Goal: Task Accomplishment & Management: Use online tool/utility

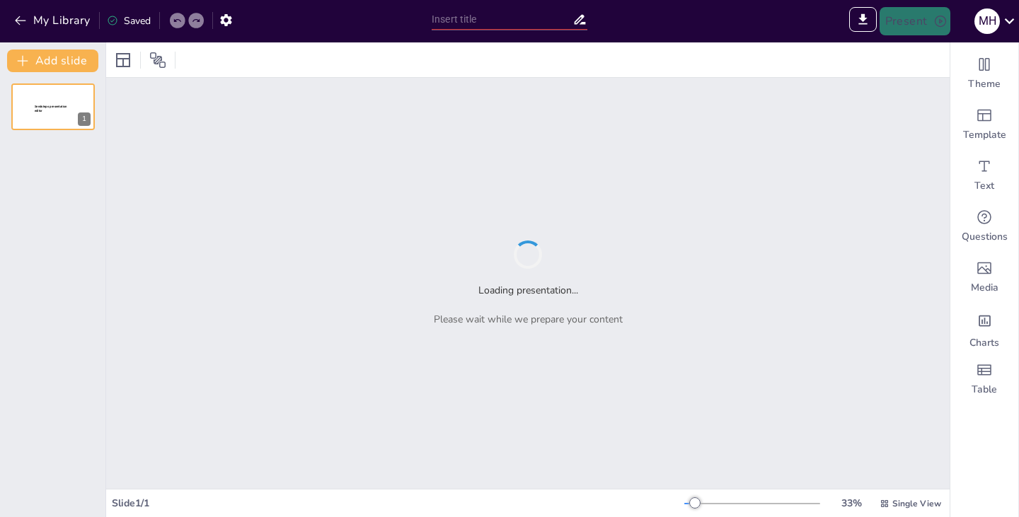
type input "Examining the Influence of Digital Marketing Capabilities on Firm Performance"
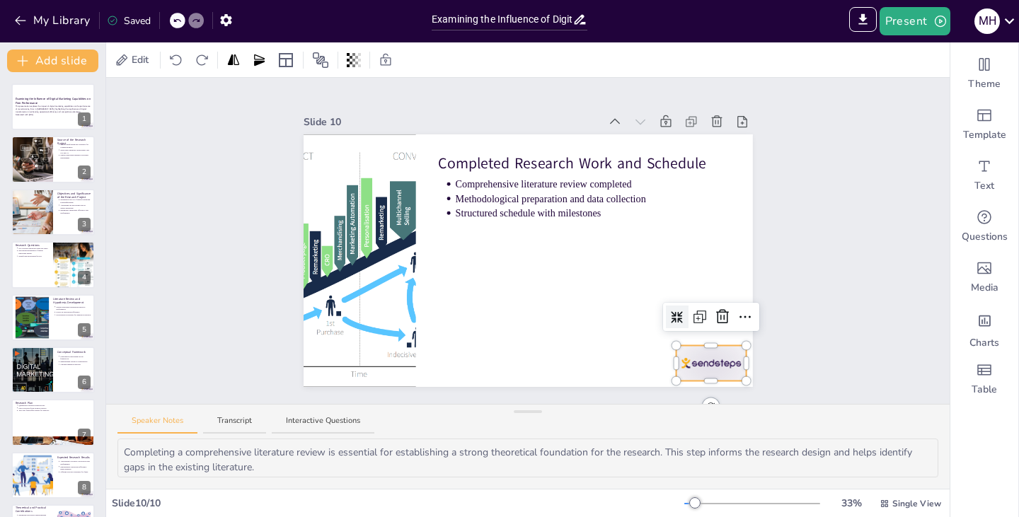
click at [694, 360] on div at bounding box center [711, 362] width 70 height 35
click at [716, 310] on icon at bounding box center [722, 317] width 13 height 14
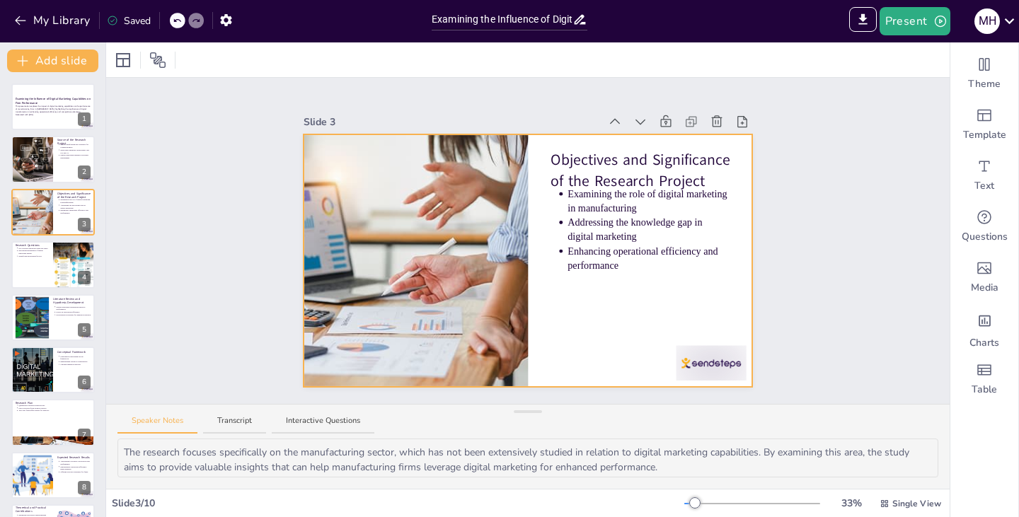
type textarea "The Fourth Industrial Revolution has fundamentally altered the business landsca…"
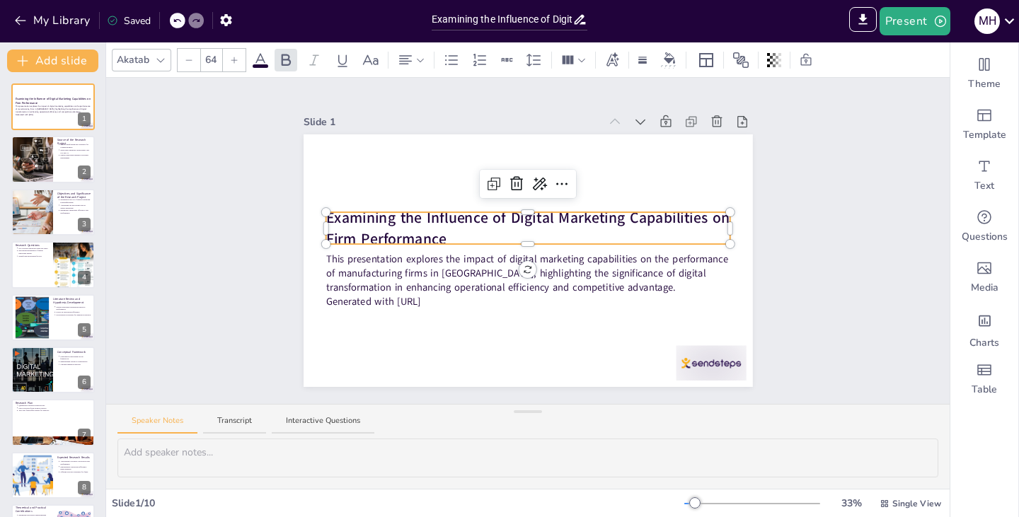
click at [601, 229] on p "Examining the Influence of Digital Marketing Capabilities on Firm Performance" at bounding box center [528, 228] width 404 height 42
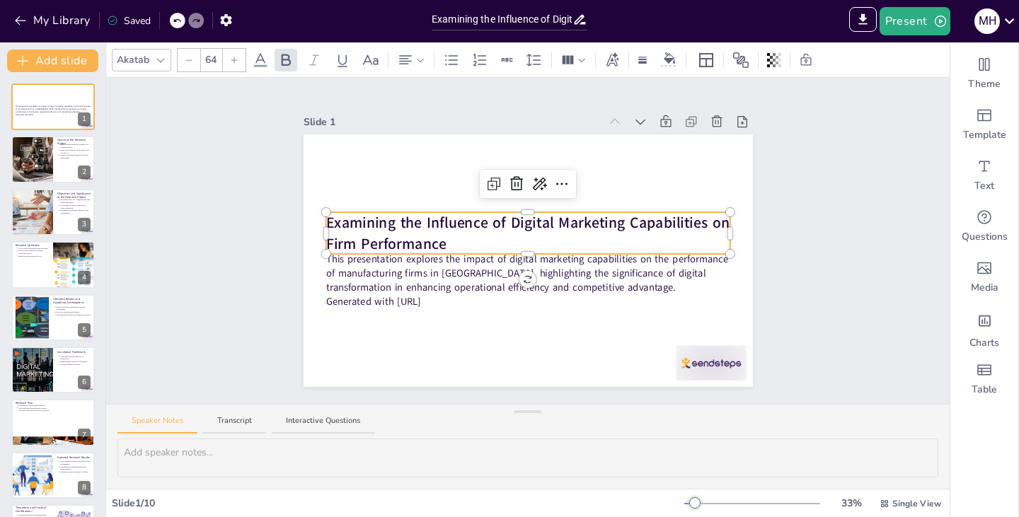
click at [534, 231] on p "Examining the Influence of Digital Marketing Capabilities on Firm Performance" at bounding box center [528, 233] width 404 height 42
drag, startPoint x: 442, startPoint y: 236, endPoint x: 508, endPoint y: 242, distance: 66.8
click at [508, 242] on p "Examining the Influence of Digital Marketing Capabilities on Firm Performance i…" at bounding box center [528, 233] width 404 height 42
drag, startPoint x: 440, startPoint y: 234, endPoint x: 651, endPoint y: 238, distance: 211.7
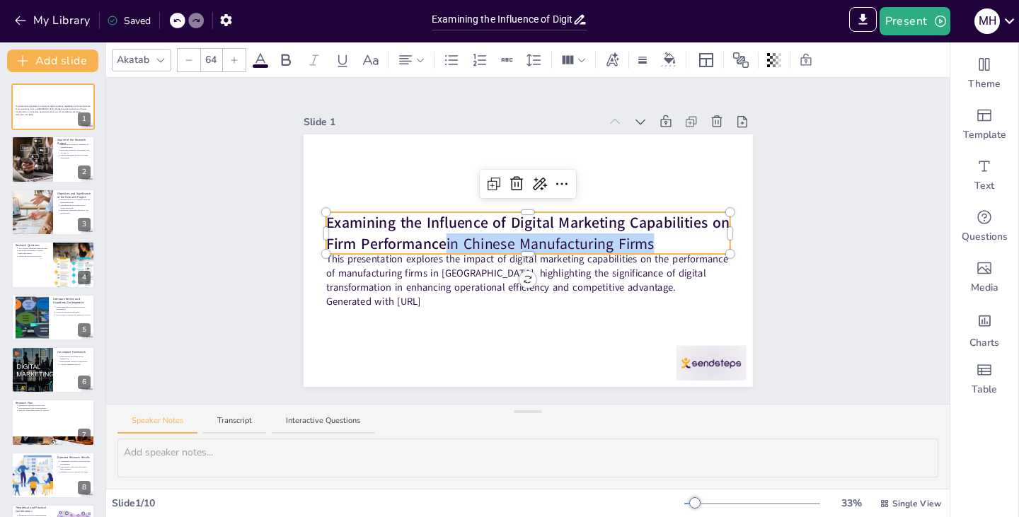
click at [651, 238] on p "Examining the Influence of Digital Marketing Capabilities on Firm Performance i…" at bounding box center [528, 233] width 404 height 42
click at [812, 277] on div "Slide 1 This presentation explores the impact of digital marketing capabilities…" at bounding box center [528, 241] width 844 height 326
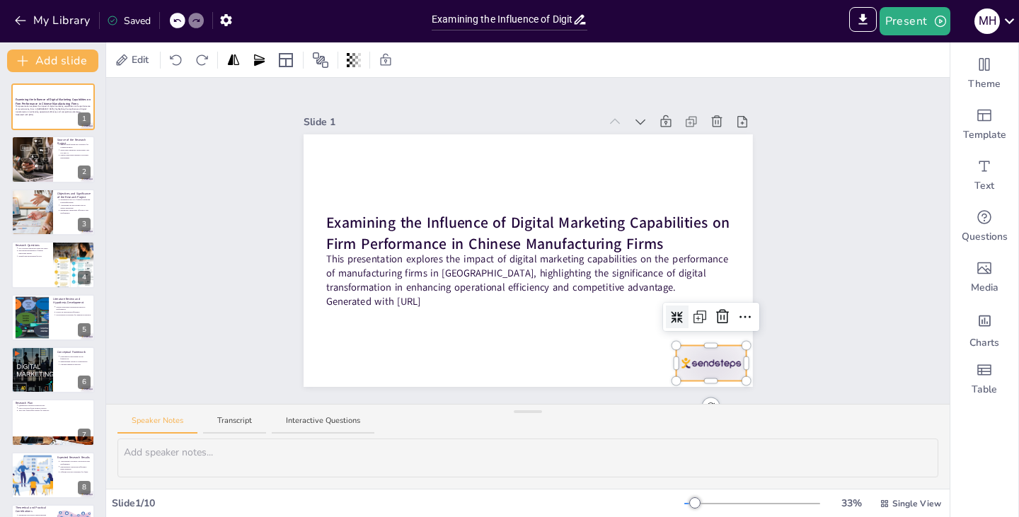
click at [684, 360] on div at bounding box center [711, 362] width 70 height 35
click at [716, 314] on icon at bounding box center [722, 317] width 17 height 17
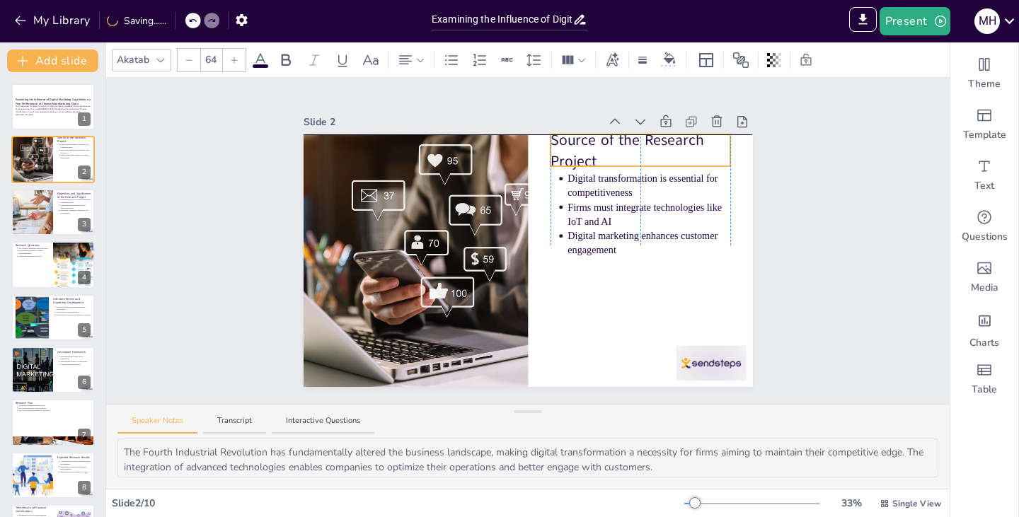
drag, startPoint x: 646, startPoint y: 161, endPoint x: 650, endPoint y: 147, distance: 14.1
click at [650, 147] on p "Source of the Research Project" at bounding box center [641, 151] width 180 height 42
click at [772, 202] on div "Slide 1 Examining the Influence of Digital Marketing Capabilities on Firm Perfo…" at bounding box center [528, 241] width 529 height 292
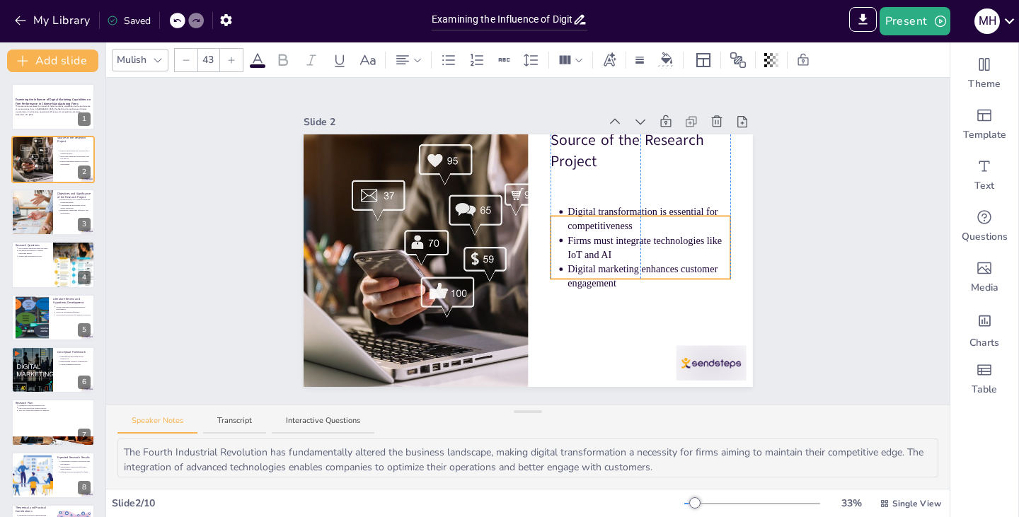
drag, startPoint x: 668, startPoint y: 202, endPoint x: 667, endPoint y: 236, distance: 33.3
click at [667, 236] on p "Firms must integrate technologies like IoT and AI" at bounding box center [649, 248] width 163 height 28
click at [788, 236] on div "Slide 1 Examining the Influence of Digital Marketing Capabilities on Firm Perfo…" at bounding box center [528, 241] width 844 height 326
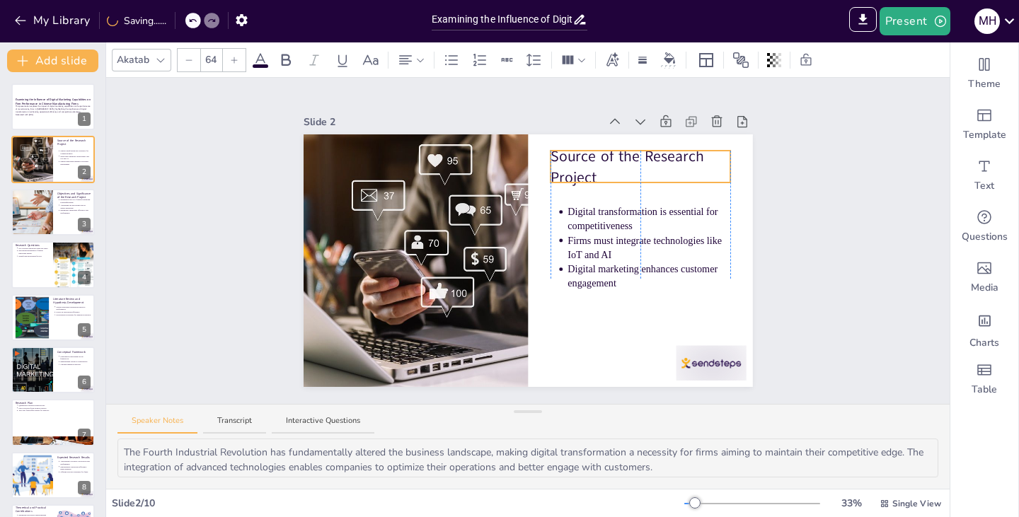
drag, startPoint x: 613, startPoint y: 151, endPoint x: 614, endPoint y: 167, distance: 16.3
click at [614, 167] on p "Source of the Research Project" at bounding box center [641, 167] width 180 height 42
click at [800, 207] on div "Slide 1 Examining the Influence of Digital Marketing Capabilities on Firm Perfo…" at bounding box center [528, 241] width 844 height 326
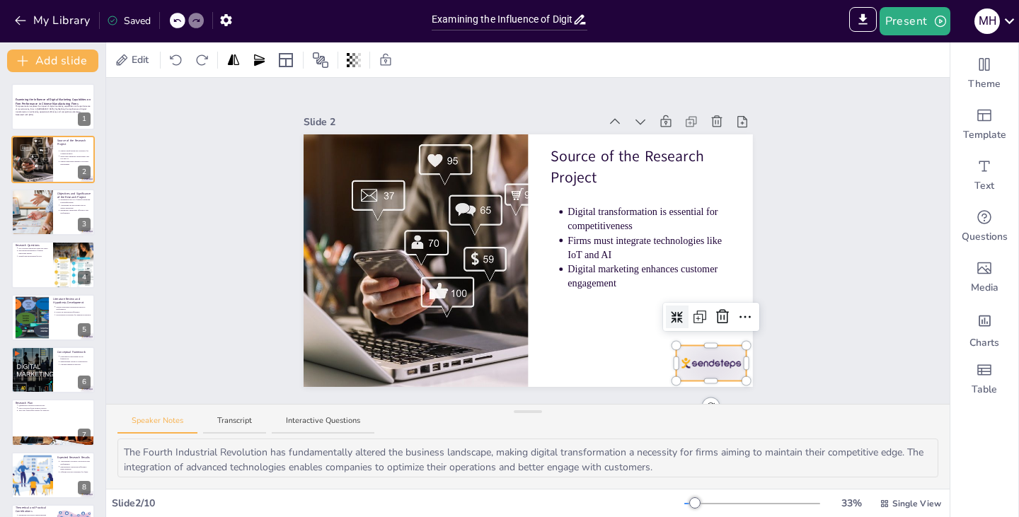
click at [715, 350] on div at bounding box center [711, 362] width 70 height 35
click at [716, 318] on icon at bounding box center [722, 317] width 13 height 14
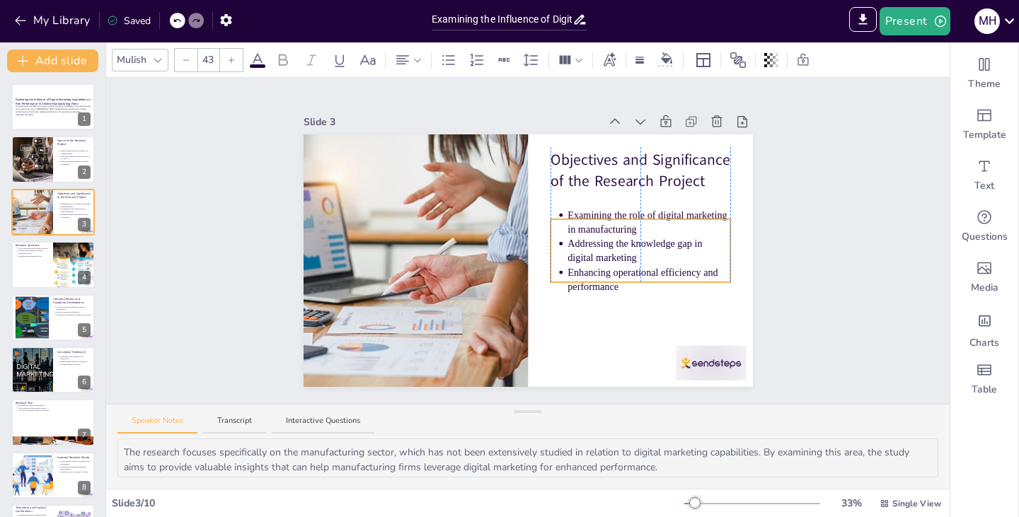
drag, startPoint x: 662, startPoint y: 238, endPoint x: 662, endPoint y: 259, distance: 21.2
click at [662, 259] on p "Addressing the knowledge gap in digital marketing" at bounding box center [649, 251] width 163 height 28
click at [764, 274] on div "Slide 1 Examining the Influence of Digital Marketing Capabilities on Firm Perfo…" at bounding box center [528, 241] width 529 height 292
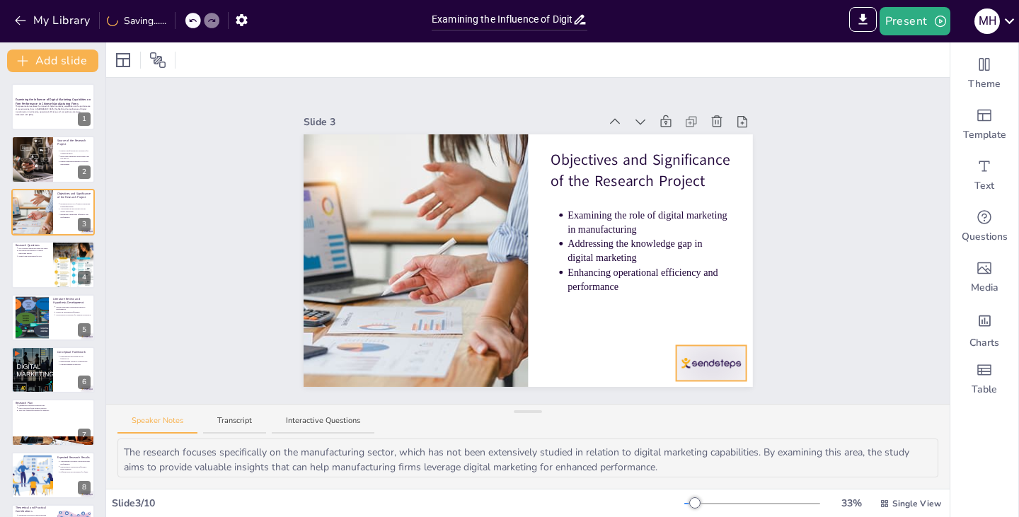
click at [716, 355] on div at bounding box center [711, 362] width 70 height 35
click at [716, 310] on icon at bounding box center [722, 317] width 13 height 14
click at [65, 263] on div at bounding box center [74, 265] width 42 height 70
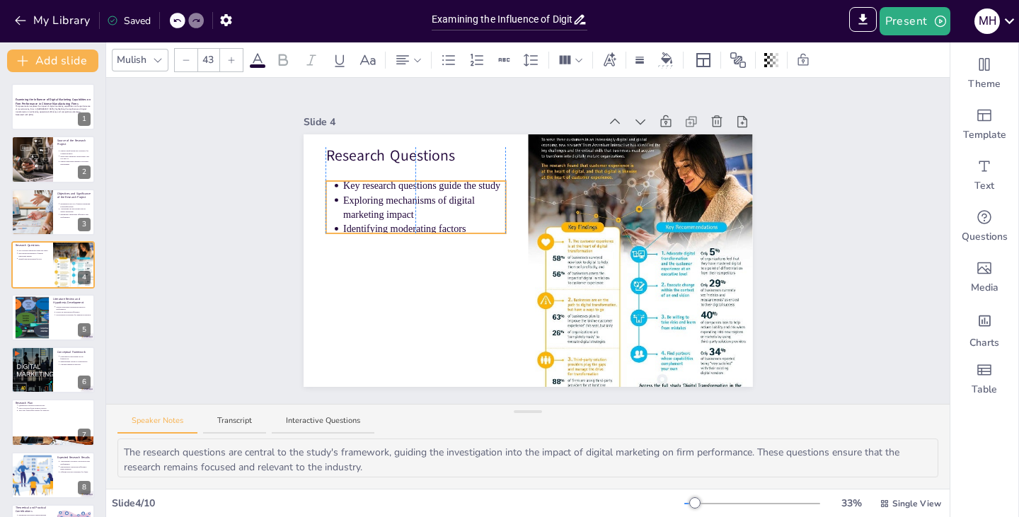
drag, startPoint x: 420, startPoint y: 190, endPoint x: 419, endPoint y: 204, distance: 13.5
click at [419, 204] on p "Exploring mechanisms of digital marketing impact" at bounding box center [424, 207] width 163 height 28
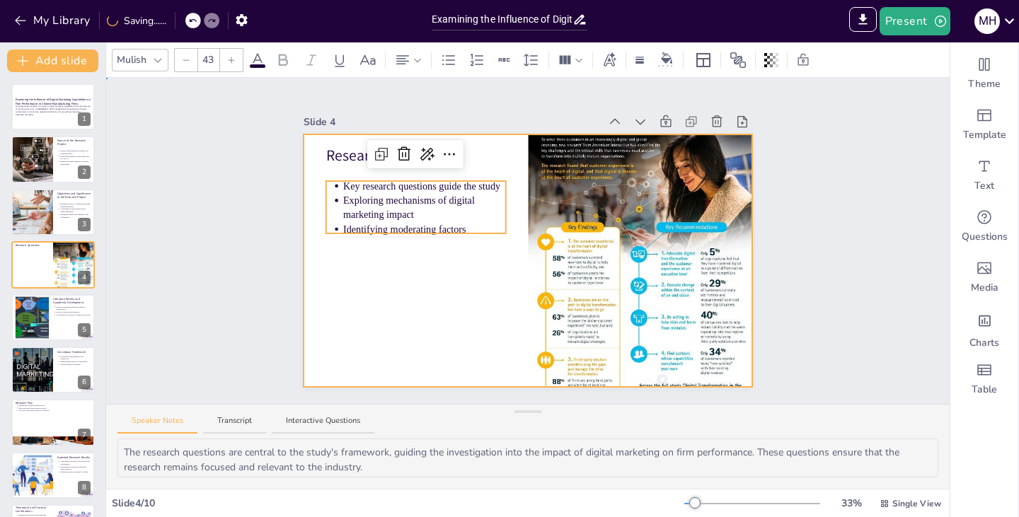
click at [447, 308] on div at bounding box center [528, 260] width 449 height 253
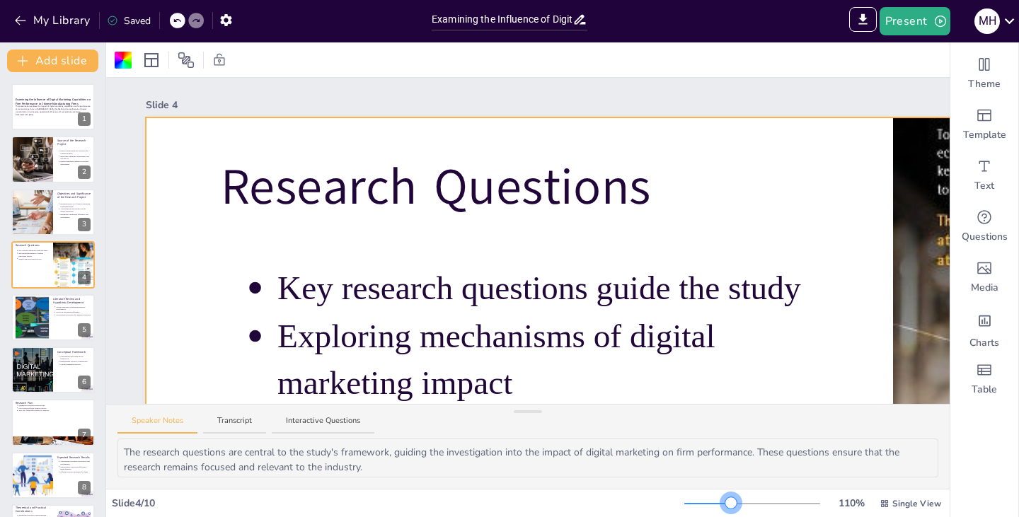
click at [722, 501] on div at bounding box center [752, 503] width 136 height 11
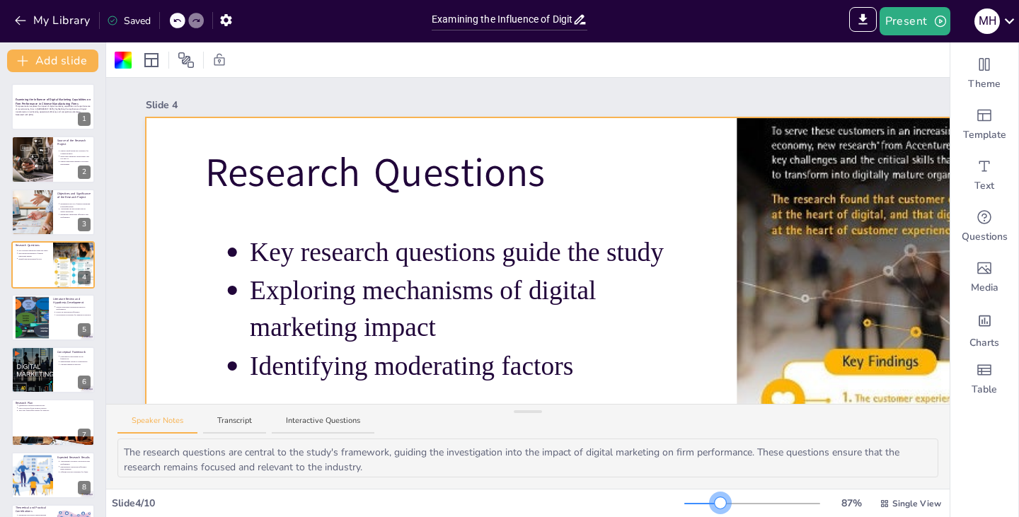
click at [711, 500] on div at bounding box center [752, 503] width 136 height 11
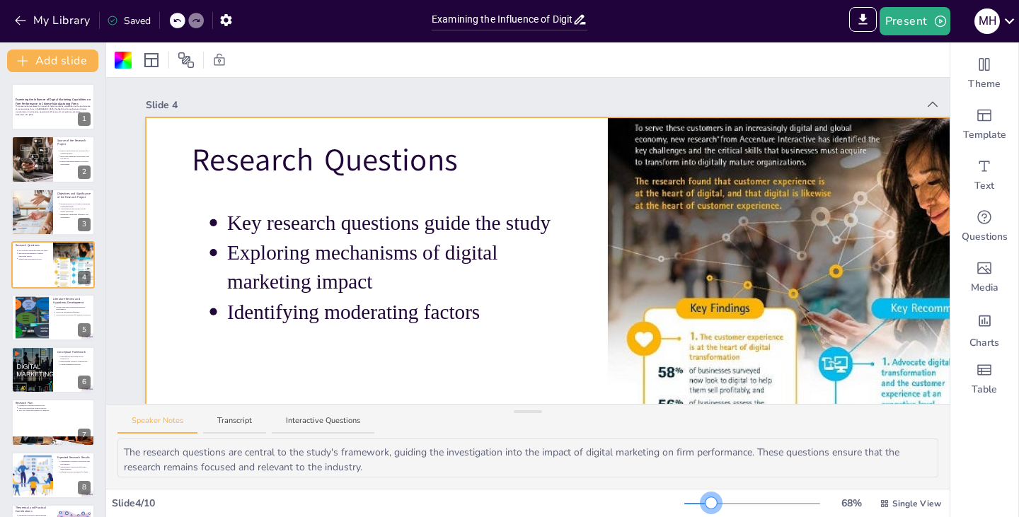
click at [702, 506] on div at bounding box center [752, 503] width 136 height 11
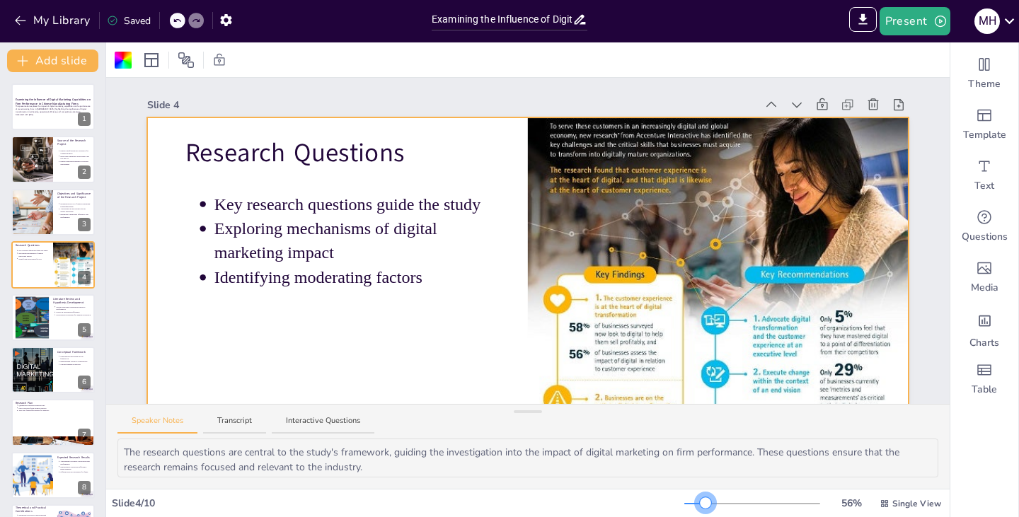
click at [700, 503] on div at bounding box center [705, 503] width 11 height 11
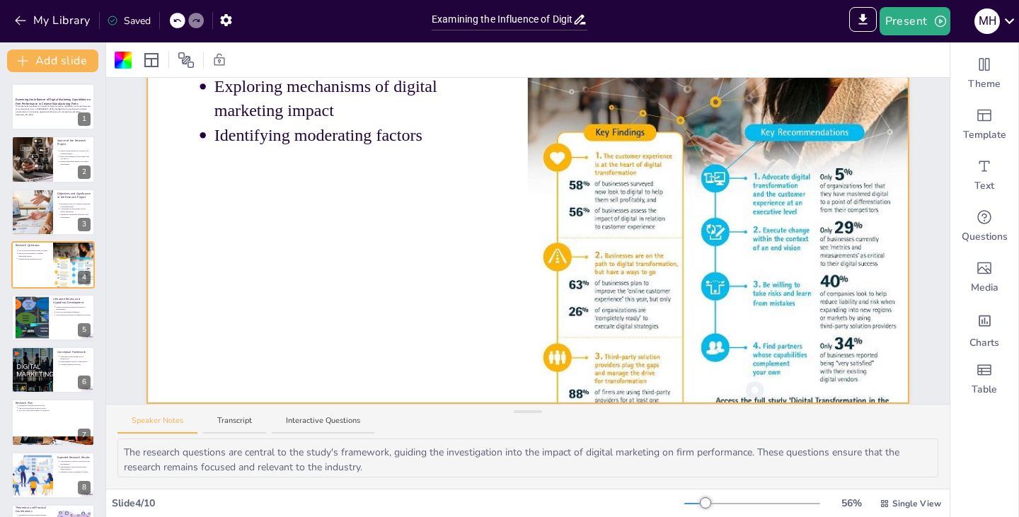
scroll to position [38, 0]
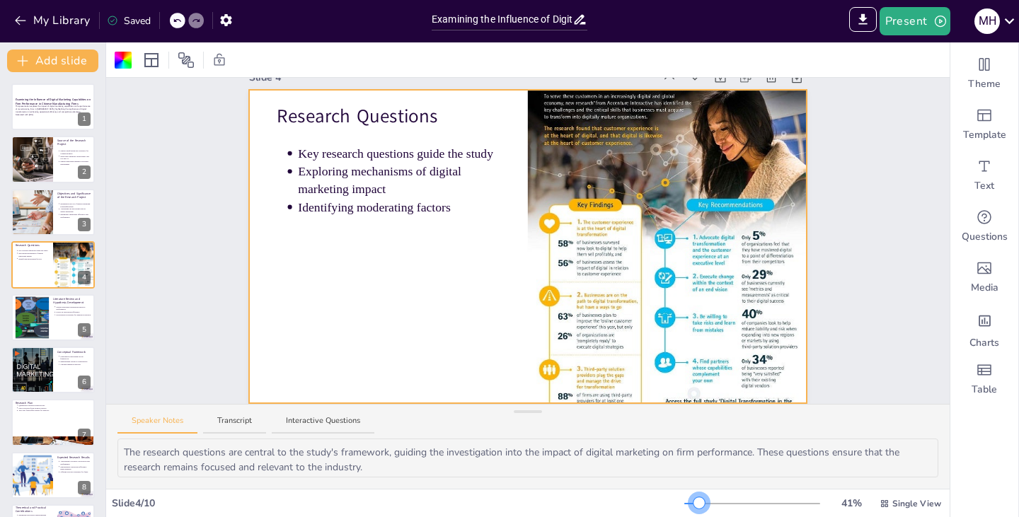
click at [689, 505] on div at bounding box center [752, 503] width 136 height 11
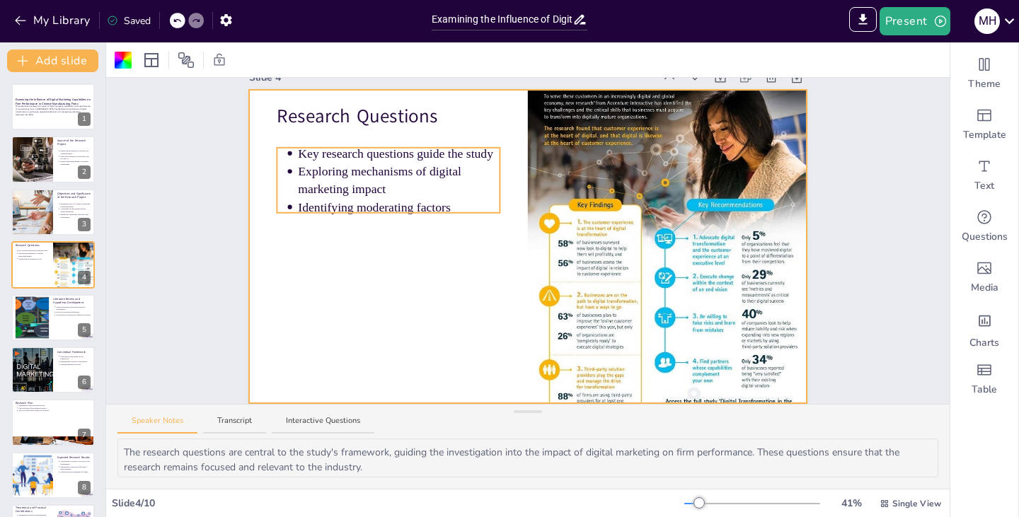
scroll to position [38, 0]
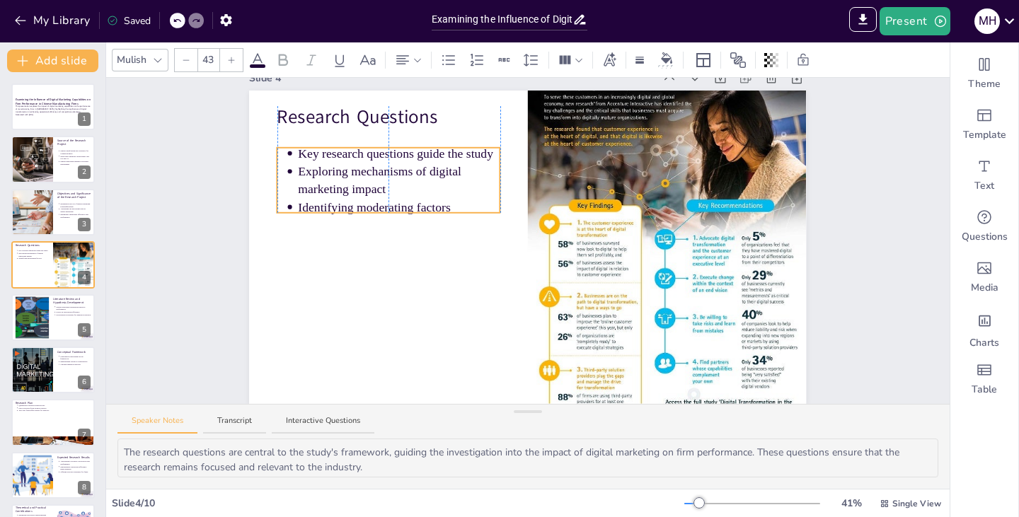
click at [438, 198] on p "Identifying moderating factors" at bounding box center [400, 207] width 202 height 18
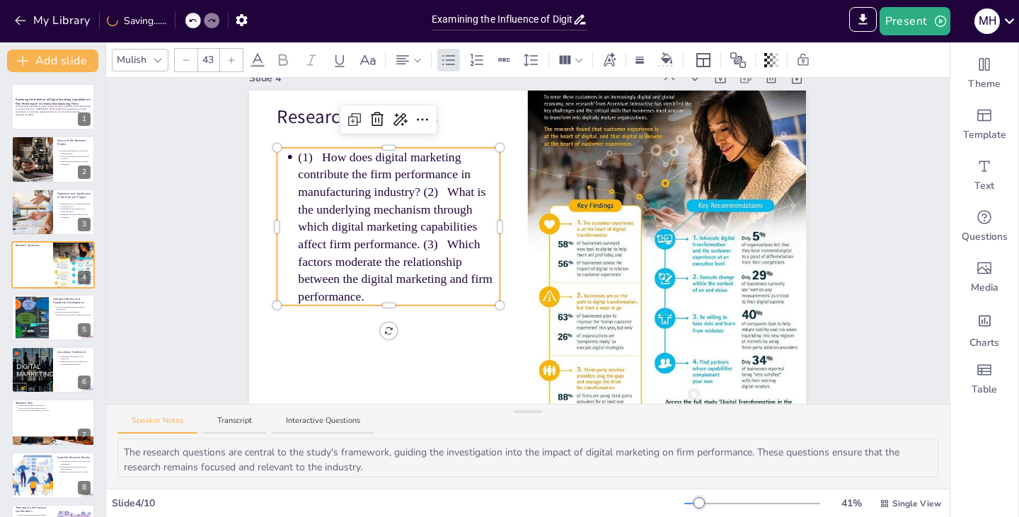
click at [409, 181] on p "(1) How does digital marketing contribute the firm performance in manufacturing…" at bounding box center [400, 227] width 202 height 157
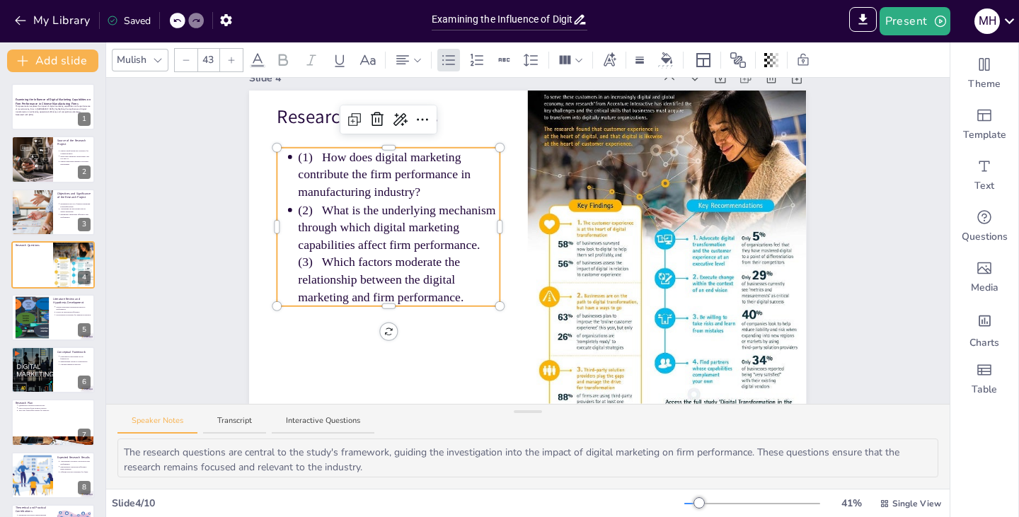
click at [474, 236] on p "(2) What is the underlying mechanism through which digital marketing capabiliti…" at bounding box center [400, 254] width 202 height 105
click at [474, 236] on p "(2) What is the underlying mechanism through which digital marketing capabiliti…" at bounding box center [400, 228] width 202 height 52
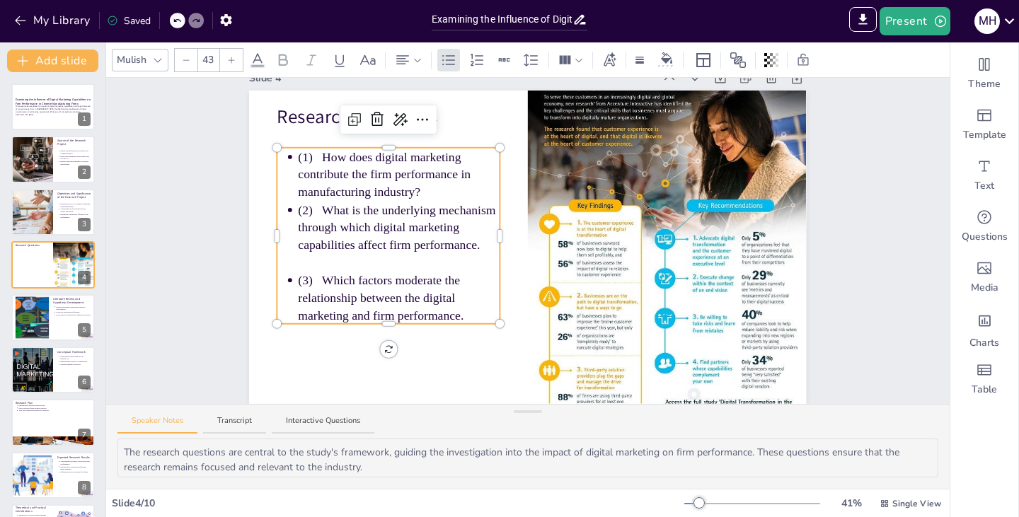
click at [462, 180] on p "(1) How does digital marketing contribute the firm performance in manufacturing…" at bounding box center [400, 175] width 202 height 52
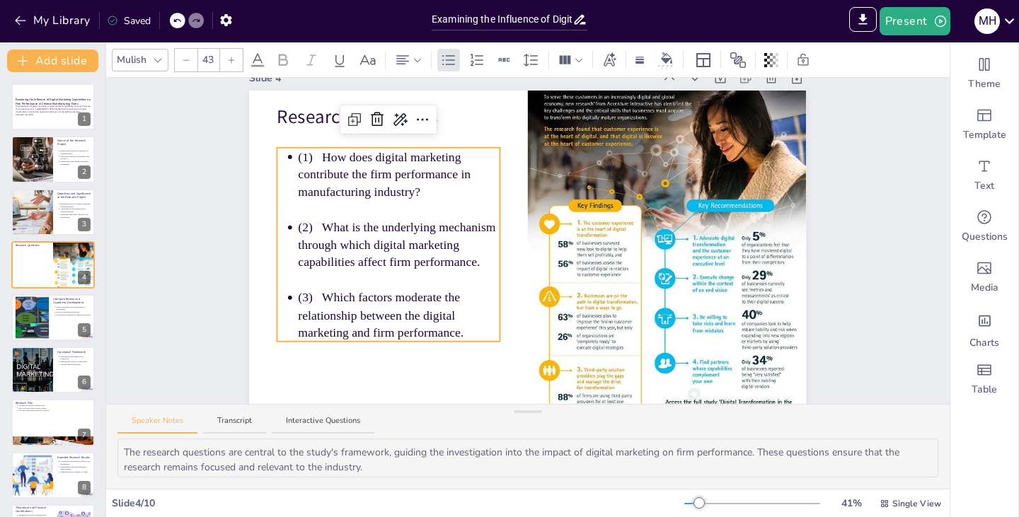
click at [212, 215] on div "Slide 1 Examining the Influence of Digital Marketing Capabilities on Firm Perfo…" at bounding box center [528, 227] width 636 height 353
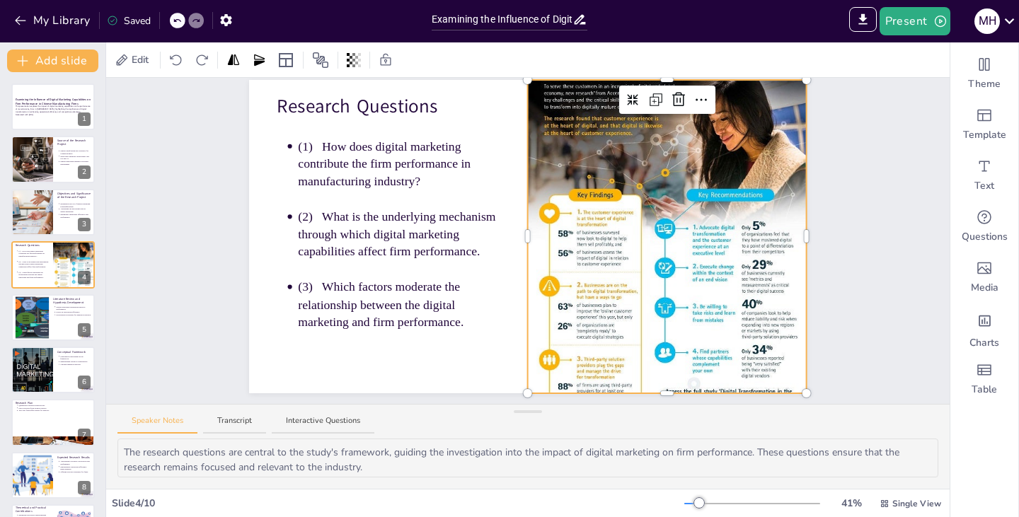
click at [587, 224] on div at bounding box center [667, 236] width 279 height 459
click at [693, 99] on icon at bounding box center [701, 99] width 17 height 17
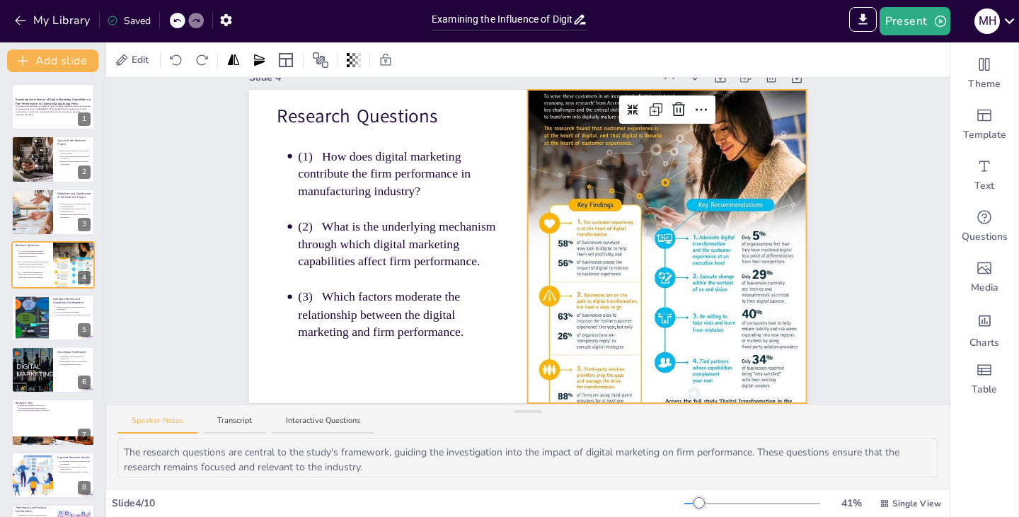
click at [210, 219] on div "Slide 1 Examining the Influence of Digital Marketing Capabilities on Firm Perfo…" at bounding box center [528, 226] width 636 height 353
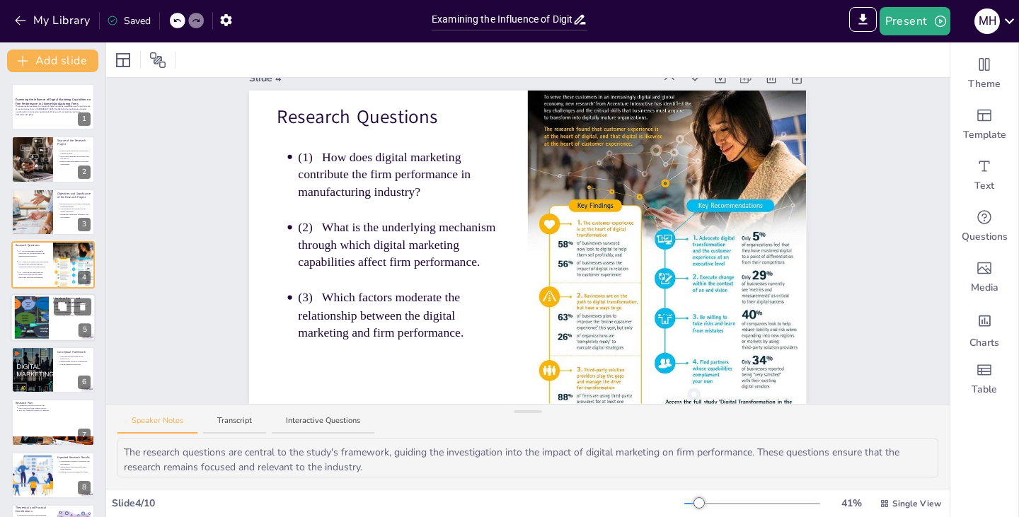
click at [52, 316] on div at bounding box center [53, 318] width 85 height 48
type textarea "The literature consistently demonstrates that firms with strong digital marketi…"
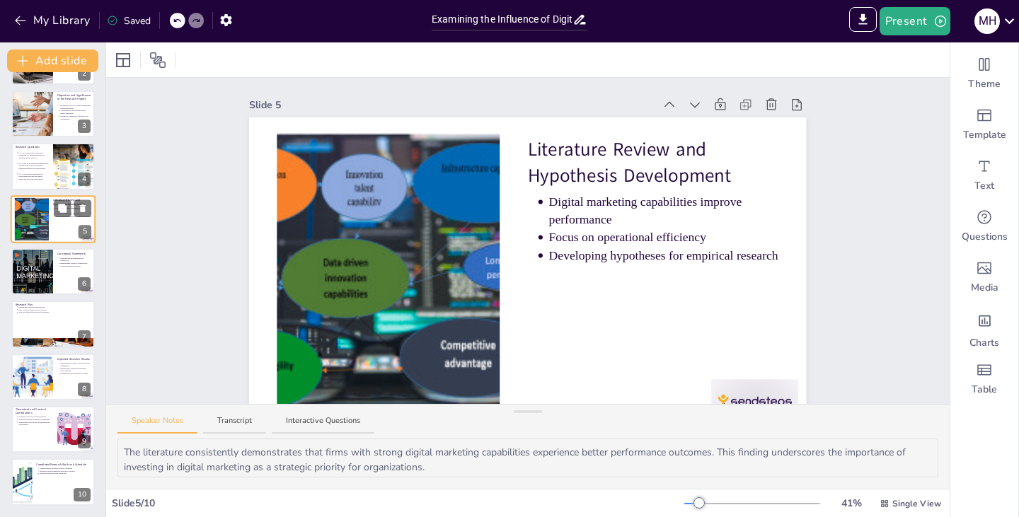
scroll to position [0, 0]
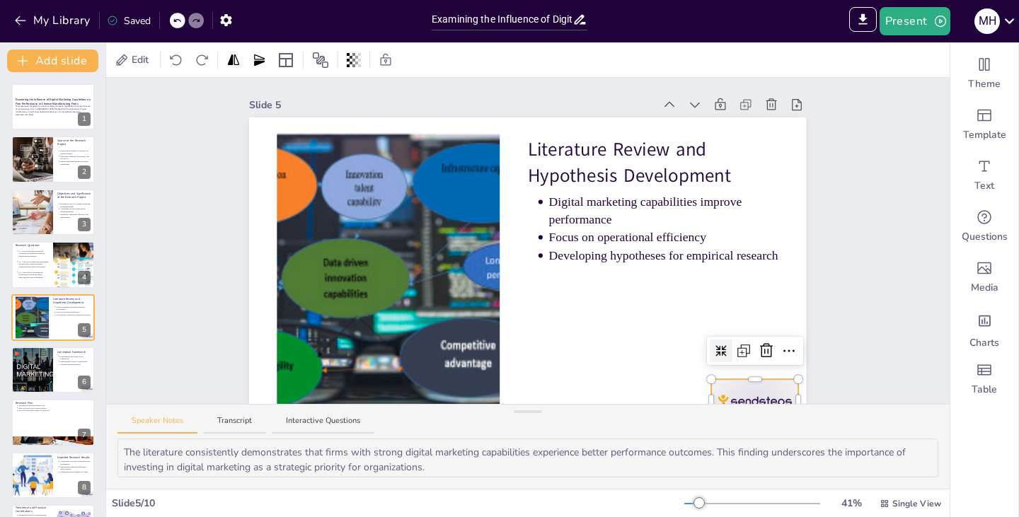
click at [727, 384] on div "Literature Review and Hypothesis Development Digital marketing capabilities imp…" at bounding box center [527, 274] width 557 height 314
click at [760, 354] on icon at bounding box center [766, 351] width 13 height 14
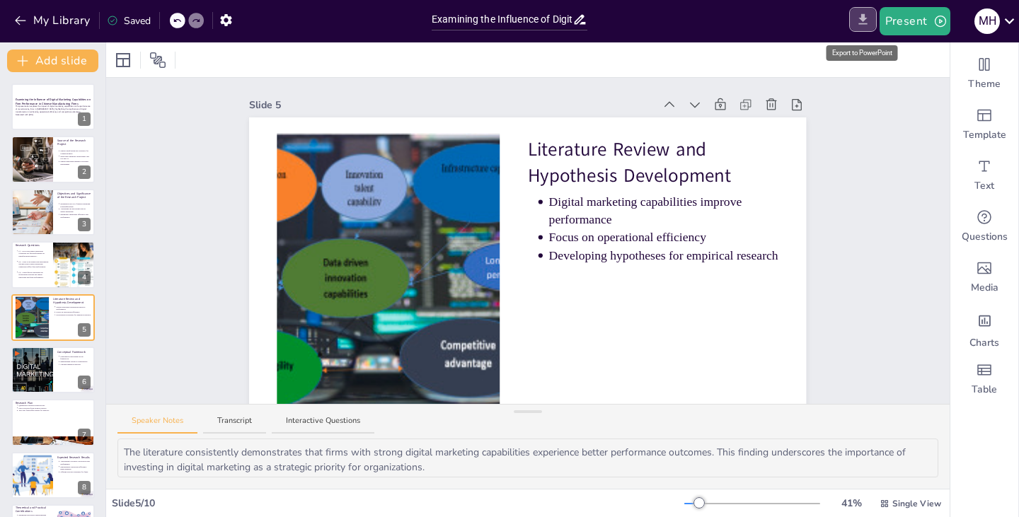
click at [867, 23] on icon "Export to PowerPoint" at bounding box center [863, 19] width 15 height 15
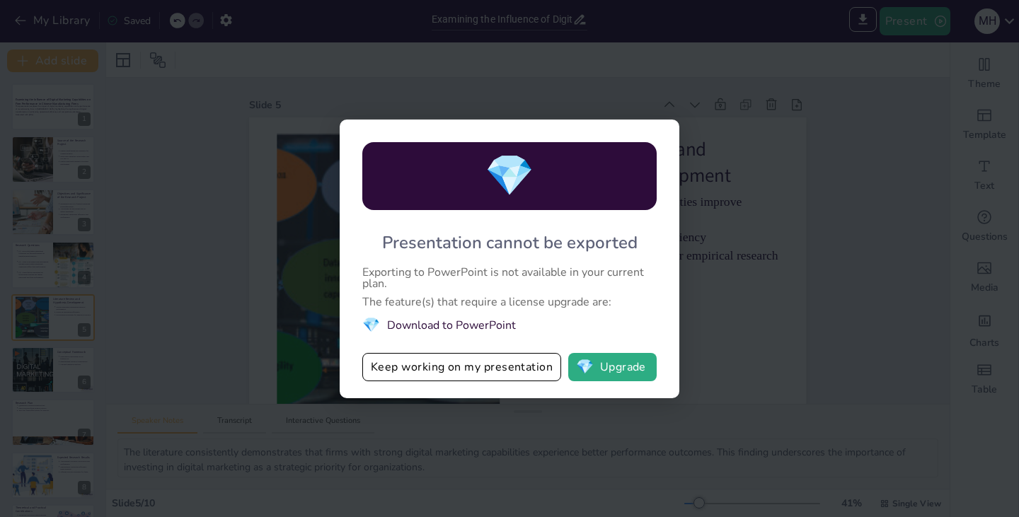
click at [739, 276] on div "💎 Presentation cannot be exported Exporting to PowerPoint is not available in y…" at bounding box center [509, 258] width 1019 height 517
click at [510, 364] on button "Keep working on my presentation" at bounding box center [461, 367] width 199 height 28
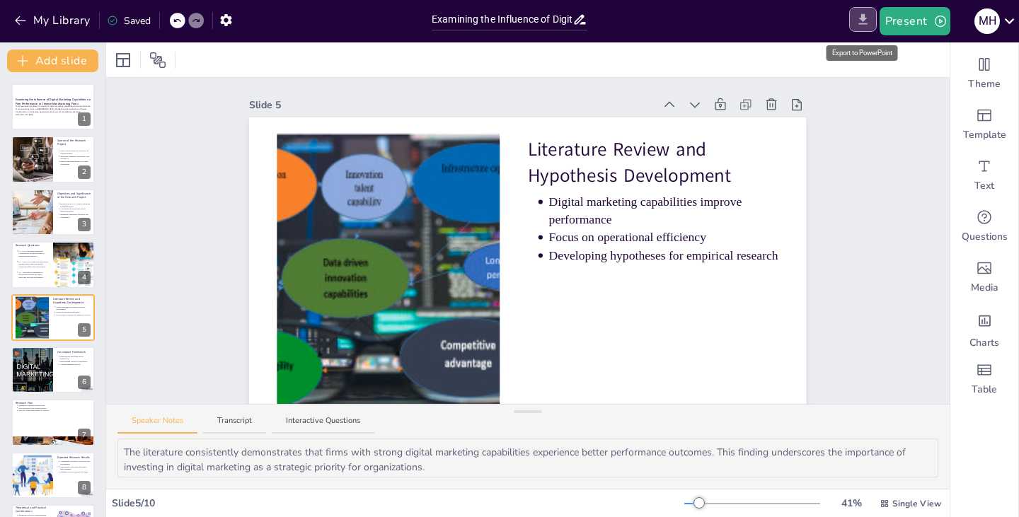
click at [855, 20] on button "Export to PowerPoint" at bounding box center [863, 19] width 28 height 25
